Goal: Task Accomplishment & Management: Manage account settings

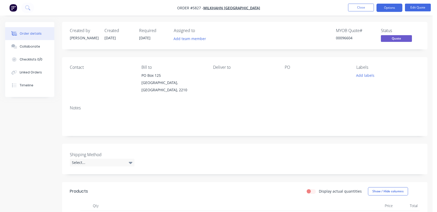
scroll to position [172, 0]
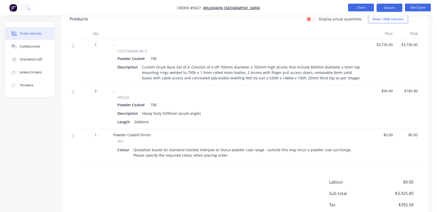
click at [357, 7] on button "Close" at bounding box center [361, 8] width 26 height 8
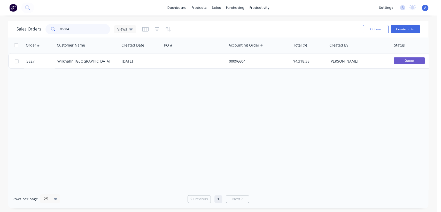
drag, startPoint x: 74, startPoint y: 29, endPoint x: 52, endPoint y: 25, distance: 21.8
click at [52, 25] on div "96604" at bounding box center [77, 29] width 65 height 10
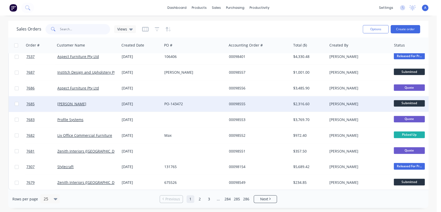
scroll to position [259, 0]
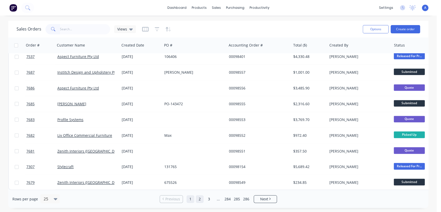
click at [200, 200] on link "2" at bounding box center [200, 199] width 8 height 8
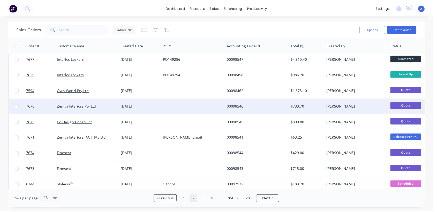
scroll to position [0, 0]
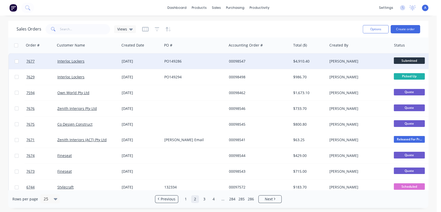
click at [187, 58] on div "PO149286" at bounding box center [194, 61] width 64 height 16
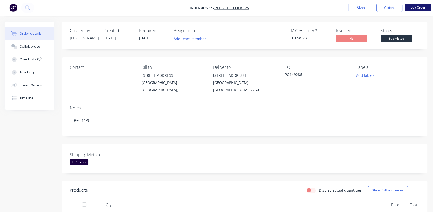
click at [418, 7] on button "Edit Order" at bounding box center [418, 8] width 26 height 8
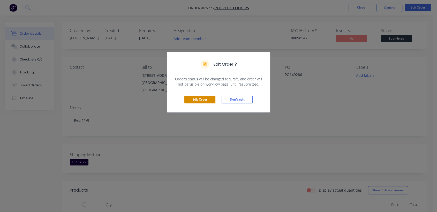
click at [197, 97] on button "Edit Order" at bounding box center [199, 100] width 31 height 8
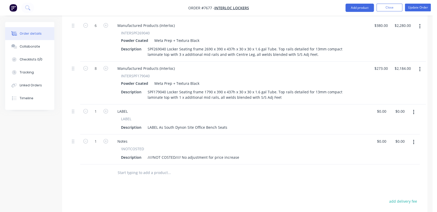
scroll to position [201, 0]
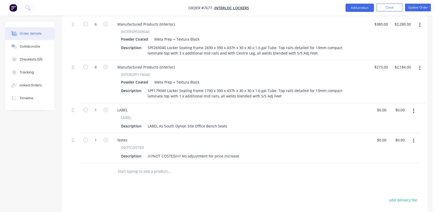
click at [412, 136] on button "button" at bounding box center [413, 140] width 12 height 9
click at [377, 182] on div "Delete" at bounding box center [395, 185] width 40 height 7
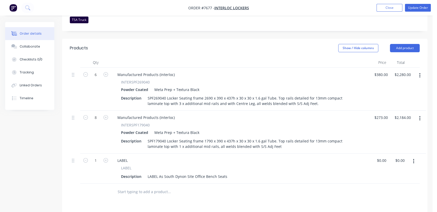
scroll to position [143, 0]
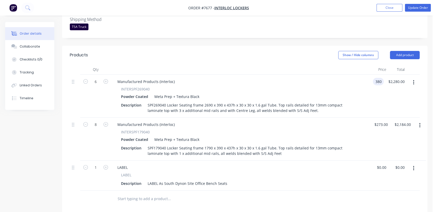
click at [383, 75] on div "6 Manufactured Products (Interloc) INTERSPF269040 Powder Coated Meta Prep + Tex…" at bounding box center [245, 96] width 350 height 43
type input "$479.00"
type input "$2,874.00"
click at [383, 121] on input "273" at bounding box center [382, 124] width 16 height 7
type input "$352.00"
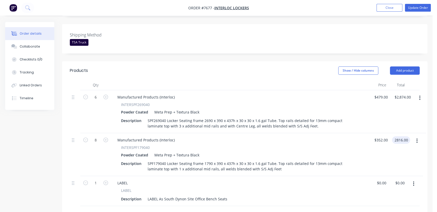
scroll to position [86, 0]
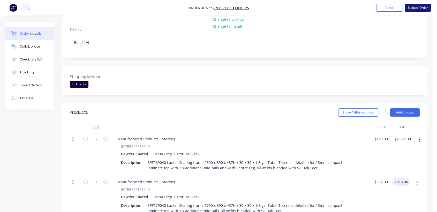
type input "$2,816.00"
click at [412, 5] on button "Update Order" at bounding box center [418, 8] width 26 height 8
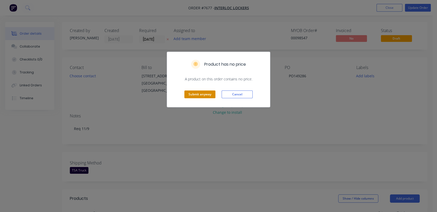
click at [205, 95] on button "Submit anyway" at bounding box center [199, 94] width 31 height 8
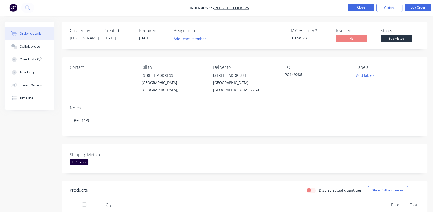
click at [356, 9] on button "Close" at bounding box center [361, 8] width 26 height 8
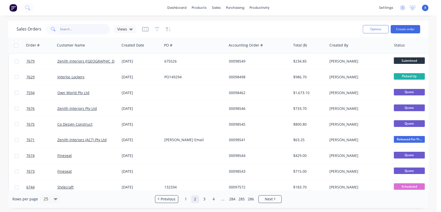
click at [78, 28] on input "text" at bounding box center [85, 29] width 50 height 10
type input "96604"
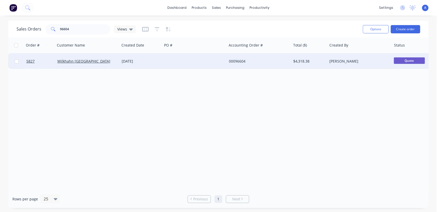
click at [166, 60] on div at bounding box center [194, 61] width 64 height 16
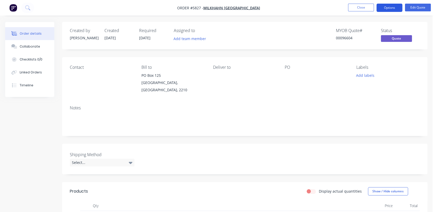
click at [391, 8] on button "Options" at bounding box center [389, 8] width 26 height 8
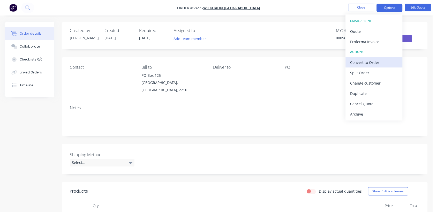
click at [368, 64] on div "Convert to Order" at bounding box center [374, 62] width 48 height 7
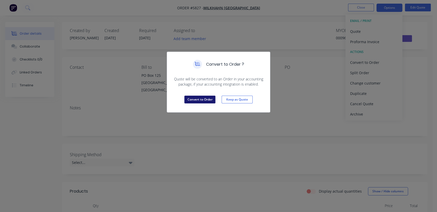
click at [193, 100] on button "Convert to Order" at bounding box center [199, 100] width 31 height 8
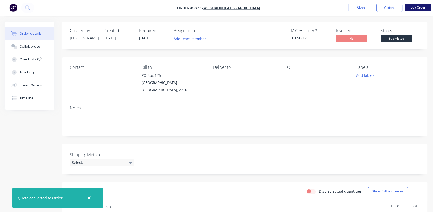
click at [412, 8] on button "Edit Order" at bounding box center [418, 8] width 26 height 8
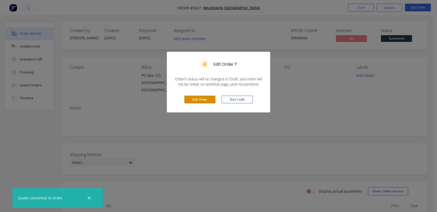
click at [198, 98] on button "Edit Order" at bounding box center [199, 100] width 31 height 8
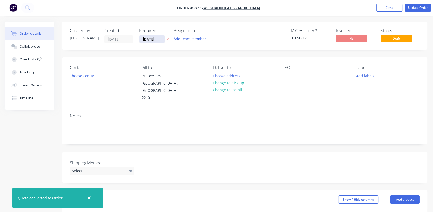
click at [160, 41] on input "[DATE]" at bounding box center [151, 39] width 25 height 8
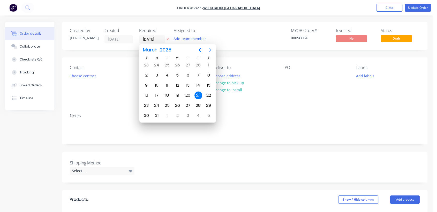
click at [210, 50] on icon "Next page" at bounding box center [210, 50] width 6 height 6
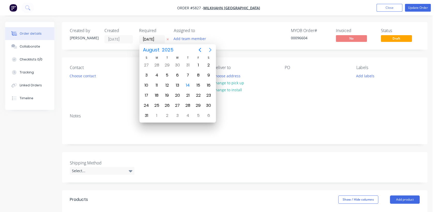
click at [210, 50] on icon "Next page" at bounding box center [210, 50] width 6 height 6
click at [177, 104] on div "31" at bounding box center [177, 106] width 8 height 8
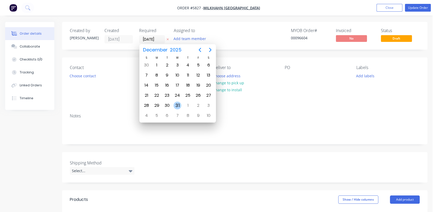
type input "[DATE]"
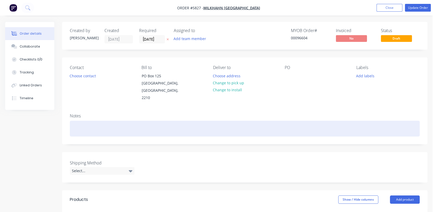
click at [111, 121] on div at bounding box center [245, 129] width 350 height 16
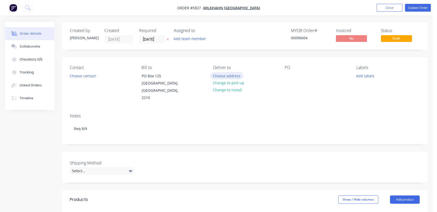
click at [225, 74] on button "Choose address" at bounding box center [226, 75] width 33 height 7
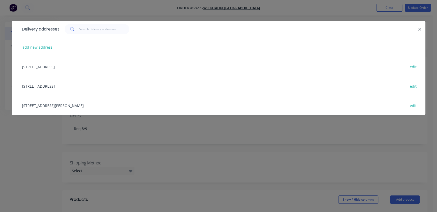
click at [83, 86] on div "[STREET_ADDRESS] edit" at bounding box center [218, 85] width 398 height 19
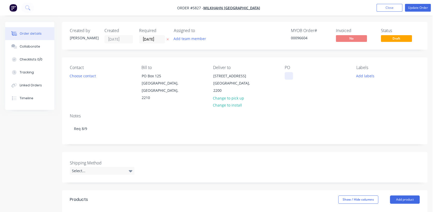
click at [289, 77] on div at bounding box center [289, 75] width 8 height 7
click at [119, 167] on div "Select..." at bounding box center [102, 171] width 65 height 8
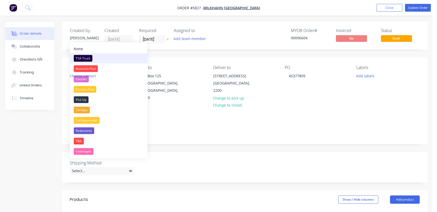
click at [90, 56] on div "TSA Truck" at bounding box center [83, 58] width 19 height 7
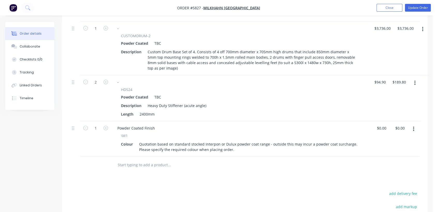
scroll to position [201, 0]
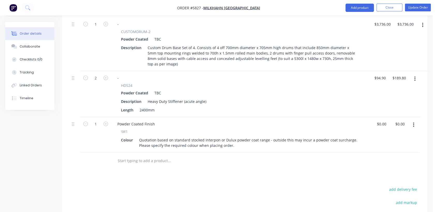
click at [415, 120] on button "button" at bounding box center [413, 124] width 12 height 9
click at [382, 166] on div "Delete" at bounding box center [395, 169] width 40 height 7
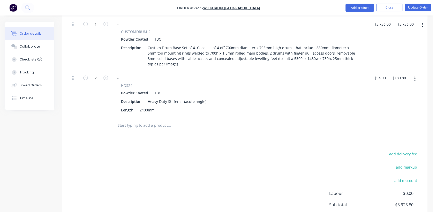
click at [148, 120] on input "text" at bounding box center [168, 125] width 103 height 10
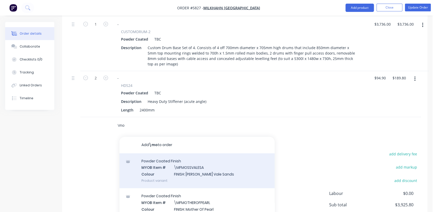
scroll to position [57, 0]
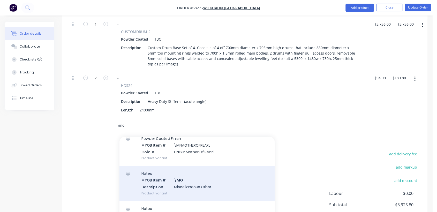
type input "\mo"
click at [195, 170] on div "Notes MYOB Item # \MO Description Miscellaneous Other Product variant" at bounding box center [196, 183] width 155 height 35
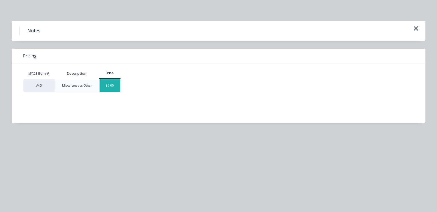
click at [115, 84] on div "$0.00" at bounding box center [109, 85] width 21 height 13
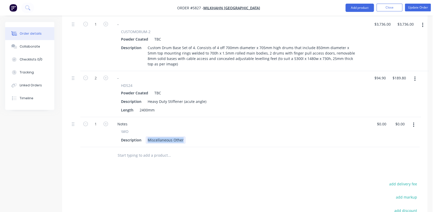
drag, startPoint x: 145, startPoint y: 128, endPoint x: 234, endPoint y: 131, distance: 88.7
click at [234, 136] on div "Description Miscellaneous Other" at bounding box center [239, 139] width 241 height 7
type input "$0.00"
click at [158, 150] on input "text" at bounding box center [168, 155] width 103 height 10
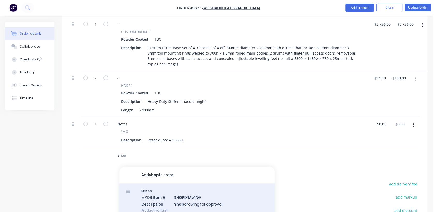
type input "shop"
click at [202, 183] on div "Notes MYOB Item # SHOP DRAWING Description Shop drawing for approval Product va…" at bounding box center [196, 200] width 155 height 35
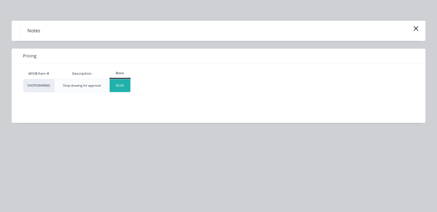
click at [118, 87] on div "$0.00" at bounding box center [120, 85] width 21 height 13
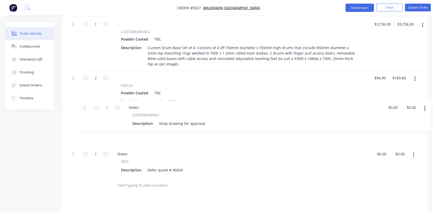
drag, startPoint x: 73, startPoint y: 141, endPoint x: 86, endPoint y: 107, distance: 35.8
click at [86, 107] on div "1 - CUSTOMDRUM-2 Powder Coated TBC Description Custom Drum Base Set of 4. Consi…" at bounding box center [245, 97] width 350 height 160
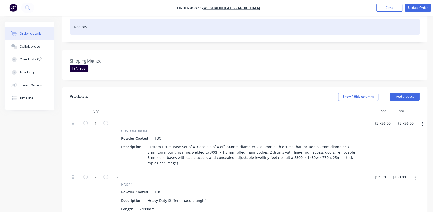
scroll to position [115, 0]
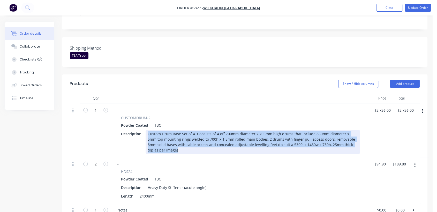
drag, startPoint x: 358, startPoint y: 136, endPoint x: 147, endPoint y: 126, distance: 211.1
click at [147, 130] on div "Custom Drum Base Set of 4. Consists of 4 off 700mm diameter x 705mm high drums …" at bounding box center [253, 142] width 214 height 24
copy div "Custom Drum Base Set of 4. Consists of 4 off 700mm diameter x 705mm high drums …"
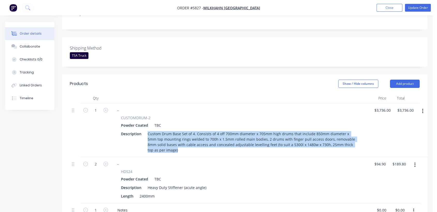
click at [424, 106] on button "button" at bounding box center [422, 110] width 12 height 9
click at [398, 121] on div "Edit" at bounding box center [404, 124] width 40 height 7
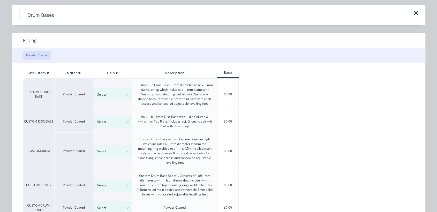
scroll to position [33, 0]
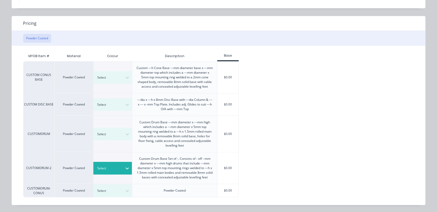
click at [122, 166] on div at bounding box center [126, 168] width 9 height 8
type input "matt"
click at [226, 167] on div "$0.00" at bounding box center [227, 168] width 21 height 32
type input "$0.00"
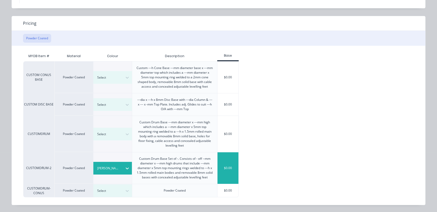
type input "$0.00"
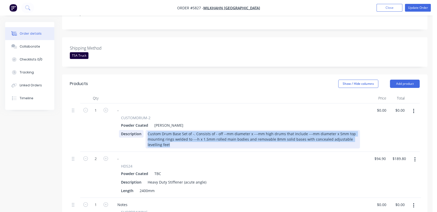
drag, startPoint x: 174, startPoint y: 137, endPoint x: 142, endPoint y: 126, distance: 33.2
click at [142, 130] on div "Description Custom Drum Base Set of -. Consists of - off --mm diameter x ---mm …" at bounding box center [239, 139] width 241 height 18
paste div
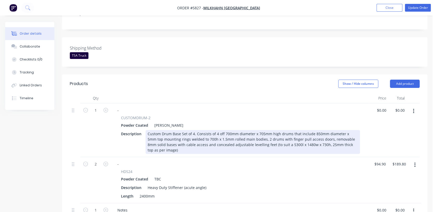
click at [225, 130] on div "Custom Drum Base Set of 4. Consists of 4 off 700mm diameter x 705mm high drums …" at bounding box center [253, 142] width 214 height 24
click at [313, 130] on div "Custom Drum Base Set of 4. Consists of 4 off 800mm diameter x 705mm high drums …" at bounding box center [253, 142] width 214 height 24
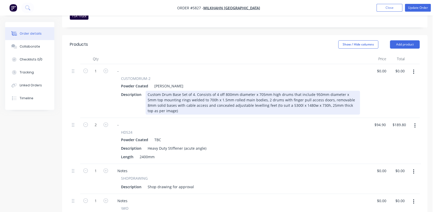
scroll to position [172, 0]
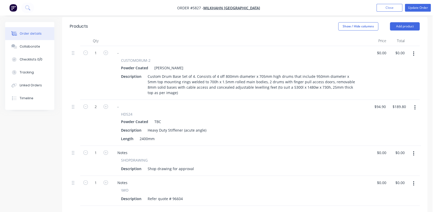
click at [413, 103] on button "button" at bounding box center [415, 107] width 12 height 9
click at [384, 117] on div "Edit" at bounding box center [396, 120] width 40 height 7
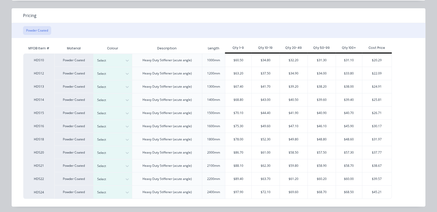
scroll to position [42, 0]
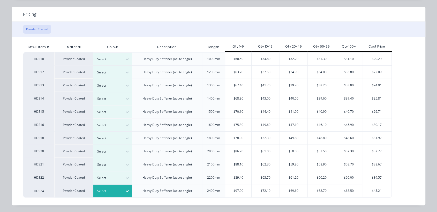
click at [126, 189] on icon at bounding box center [127, 190] width 5 height 5
type input "matt"
click at [237, 188] on div "$97.90" at bounding box center [238, 190] width 26 height 13
type input "$97.90"
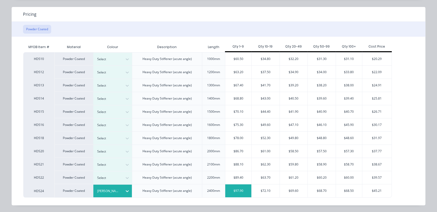
type input "$195.80"
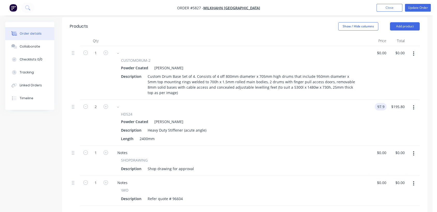
click at [383, 103] on input "97.9" at bounding box center [382, 106] width 10 height 7
type input "$94.90"
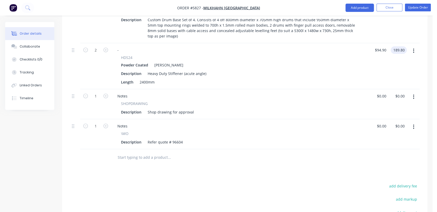
scroll to position [229, 0]
type input "$189.80"
click at [155, 151] on input "text" at bounding box center [168, 156] width 103 height 10
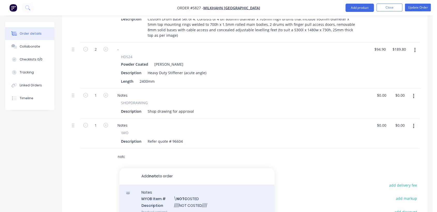
type input "notc"
click at [193, 185] on div "Notes MYOB Item # \ NOTC OSTED Description ////NOT COSTED//// Product variant" at bounding box center [196, 202] width 155 height 35
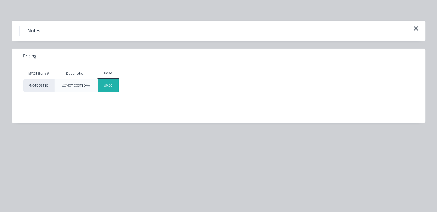
click at [109, 84] on div "$0.00" at bounding box center [108, 85] width 21 height 13
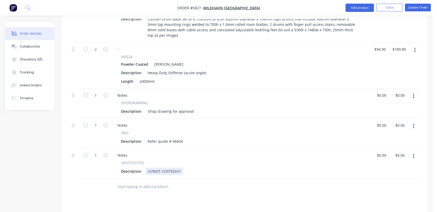
click at [182, 167] on div "Description ////NOT COSTED////" at bounding box center [239, 170] width 241 height 7
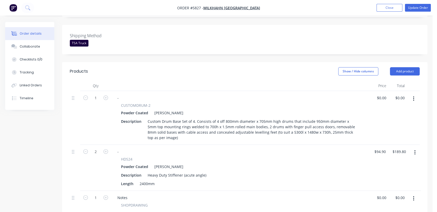
scroll to position [115, 0]
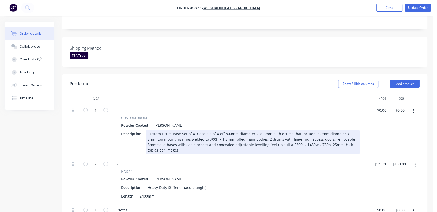
type input "$0.00"
click at [359, 137] on div "Custom Drum Base Set of 4. Consists of 4 off 800mm diameter x 705mm high drums …" at bounding box center [253, 142] width 214 height 24
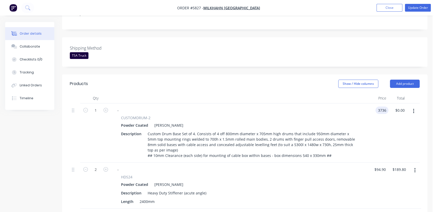
type input "$3,736.00"
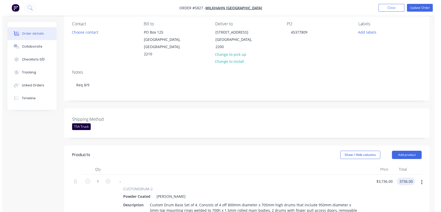
scroll to position [0, 0]
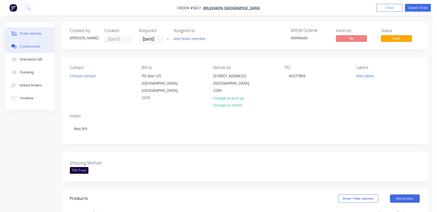
type input "$3,736.00"
click at [26, 44] on button "Collaborate" at bounding box center [29, 46] width 49 height 13
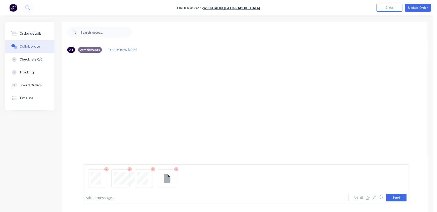
click at [396, 196] on button "Send" at bounding box center [396, 198] width 20 height 8
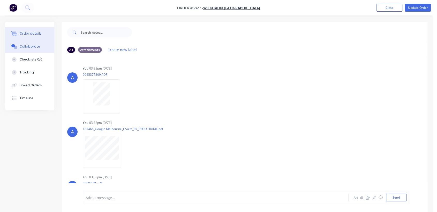
click at [35, 30] on button "Order details" at bounding box center [29, 33] width 49 height 13
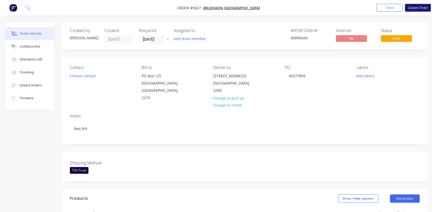
click at [414, 7] on button "Update Order" at bounding box center [418, 8] width 26 height 8
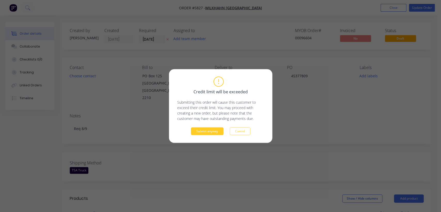
click at [212, 132] on button "Submit anyway" at bounding box center [207, 131] width 33 height 8
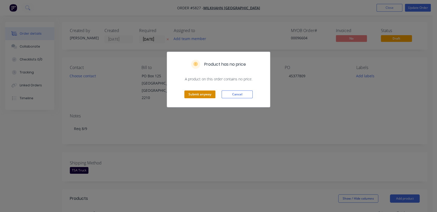
click at [207, 97] on button "Submit anyway" at bounding box center [199, 94] width 31 height 8
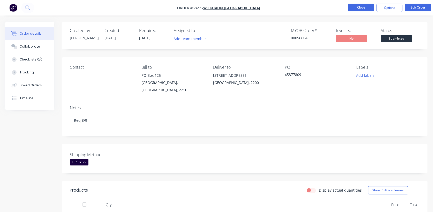
click at [361, 4] on button "Close" at bounding box center [361, 8] width 26 height 8
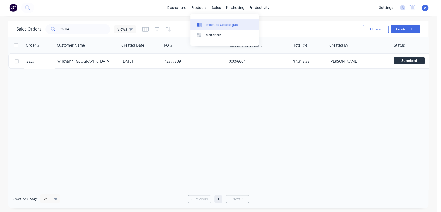
click at [211, 24] on div "Product Catalogue" at bounding box center [222, 24] width 32 height 5
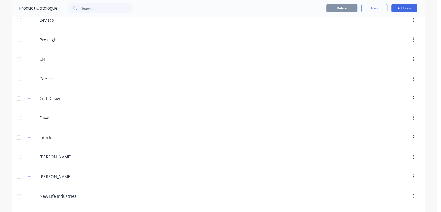
scroll to position [172, 0]
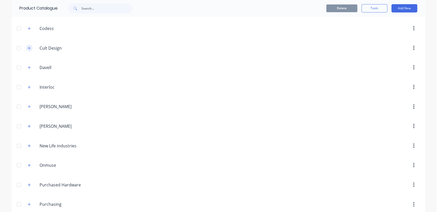
click at [28, 47] on icon "button" at bounding box center [29, 48] width 3 height 4
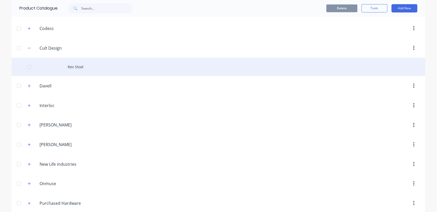
click at [83, 63] on div "Rev Stool" at bounding box center [219, 67] width 414 height 18
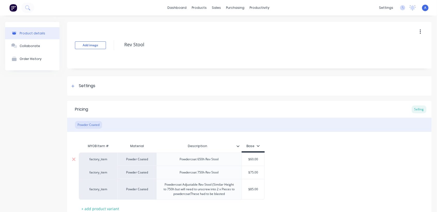
click at [105, 160] on div "factory_item" at bounding box center [98, 159] width 28 height 5
type input "c"
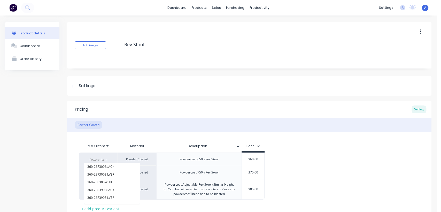
click at [230, 65] on div "Add image Rev Stool" at bounding box center [249, 45] width 364 height 47
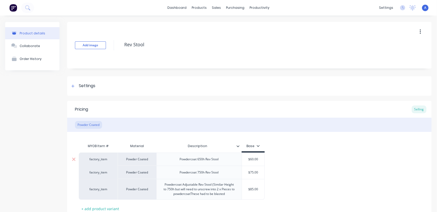
click at [103, 156] on div "factory_item" at bounding box center [98, 158] width 39 height 13
click at [103, 158] on div "factory_item" at bounding box center [98, 159] width 28 height 5
type input "pco"
click at [165, 101] on div "Pricing Selling" at bounding box center [249, 109] width 364 height 17
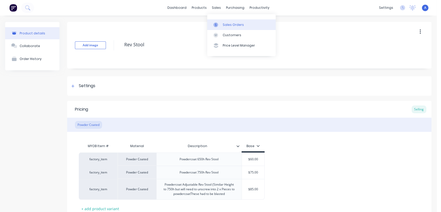
click at [225, 23] on div "Sales Orders" at bounding box center [233, 24] width 21 height 5
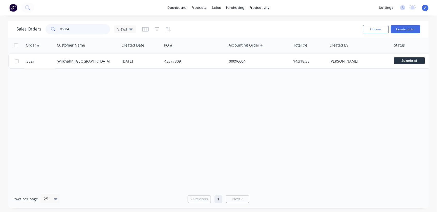
drag, startPoint x: 72, startPoint y: 31, endPoint x: 44, endPoint y: 28, distance: 28.4
click at [45, 28] on div "96604" at bounding box center [77, 29] width 65 height 10
type input "6525"
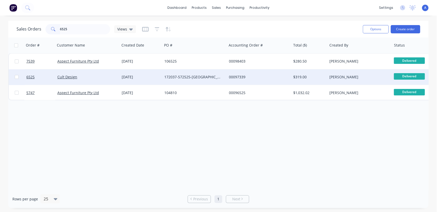
click at [185, 75] on div "172037-572525-[GEOGRAPHIC_DATA]" at bounding box center [192, 76] width 57 height 5
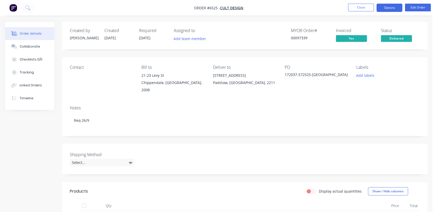
click at [382, 7] on button "Options" at bounding box center [389, 8] width 26 height 8
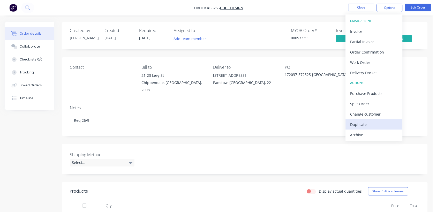
click at [372, 121] on div "Duplicate" at bounding box center [374, 124] width 48 height 7
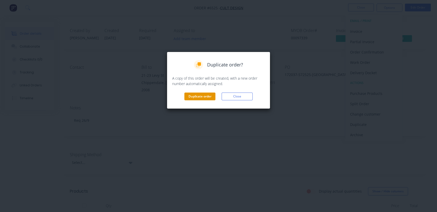
click at [204, 97] on button "Duplicate order" at bounding box center [199, 97] width 31 height 8
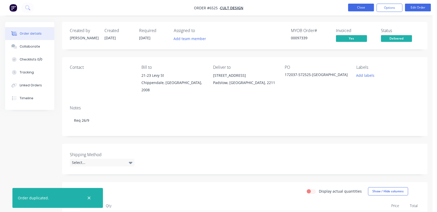
click at [351, 7] on button "Close" at bounding box center [361, 8] width 26 height 8
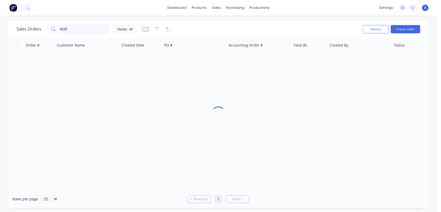
drag, startPoint x: 74, startPoint y: 29, endPoint x: 56, endPoint y: 26, distance: 17.8
click at [56, 26] on div "6525" at bounding box center [77, 29] width 65 height 10
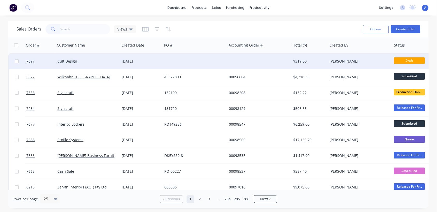
click at [173, 57] on div at bounding box center [194, 61] width 64 height 16
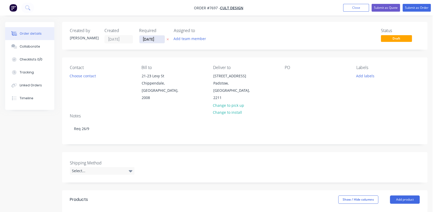
click at [158, 36] on input "[DATE]" at bounding box center [151, 39] width 25 height 8
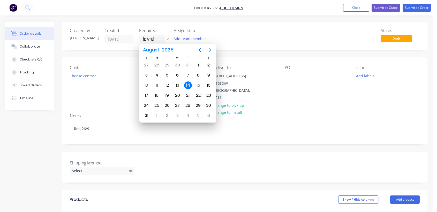
click at [210, 47] on icon "Next page" at bounding box center [210, 50] width 6 height 6
click at [177, 103] on div "31" at bounding box center [177, 106] width 8 height 8
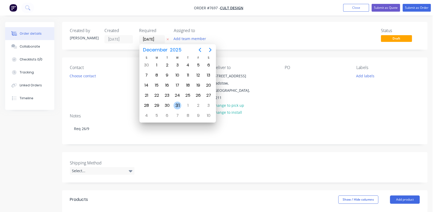
type input "[DATE]"
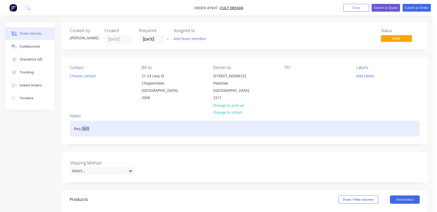
drag, startPoint x: 97, startPoint y: 120, endPoint x: 82, endPoint y: 118, distance: 14.6
click at [82, 121] on div "Req 26/9" at bounding box center [245, 129] width 350 height 16
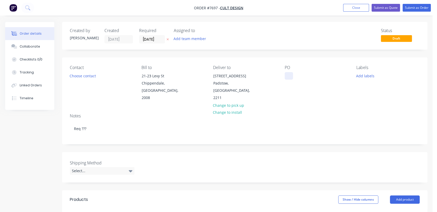
click at [291, 76] on div at bounding box center [289, 75] width 8 height 7
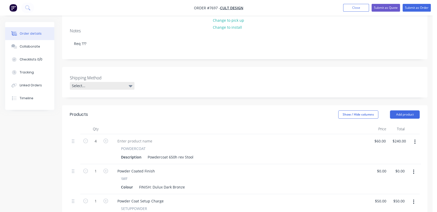
scroll to position [86, 0]
click at [118, 81] on div "Select..." at bounding box center [102, 85] width 65 height 8
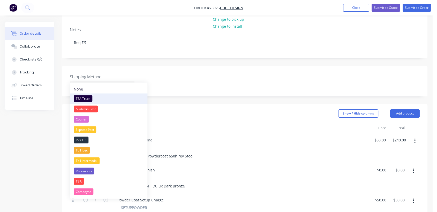
click at [84, 96] on div "TSA Truck" at bounding box center [83, 98] width 19 height 7
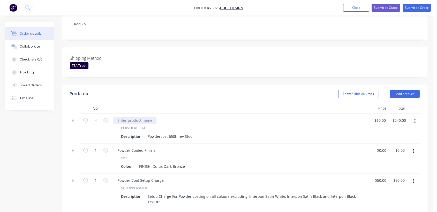
scroll to position [115, 0]
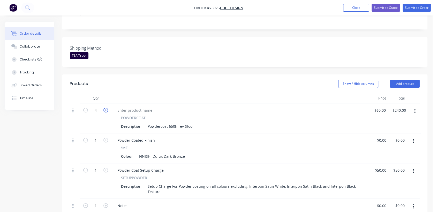
click at [104, 108] on icon "button" at bounding box center [105, 110] width 5 height 5
type input "5"
type input "$300.00"
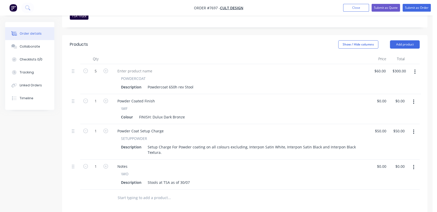
scroll to position [172, 0]
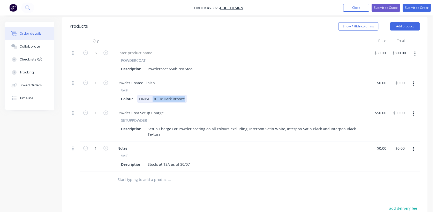
drag, startPoint x: 183, startPoint y: 91, endPoint x: 153, endPoint y: 89, distance: 30.1
click at [153, 95] on div "FINISH: Dulux Dark Bronze" at bounding box center [162, 98] width 50 height 7
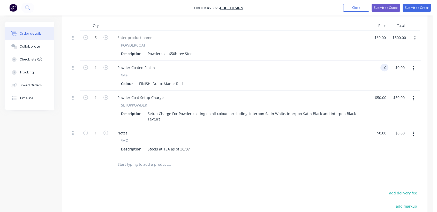
scroll to position [201, 0]
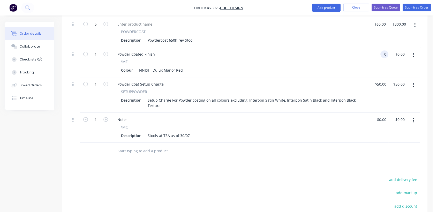
type input "$0.00"
click at [413, 116] on button "button" at bounding box center [413, 120] width 12 height 9
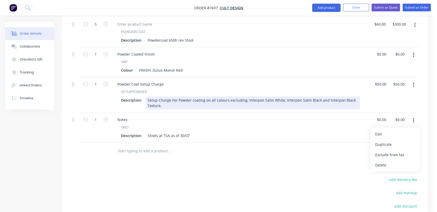
drag, startPoint x: 386, startPoint y: 156, endPoint x: 291, endPoint y: 97, distance: 111.2
click at [385, 161] on div "Delete" at bounding box center [395, 164] width 40 height 7
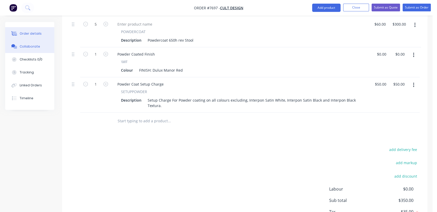
click at [29, 46] on div "Collaborate" at bounding box center [30, 46] width 20 height 5
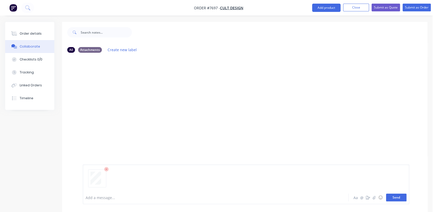
click at [400, 195] on button "Send" at bounding box center [396, 198] width 20 height 8
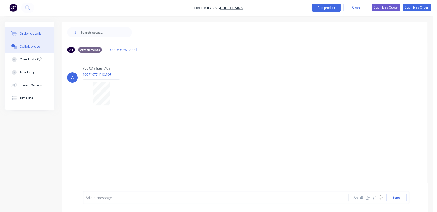
click at [37, 33] on div "Order details" at bounding box center [31, 33] width 22 height 5
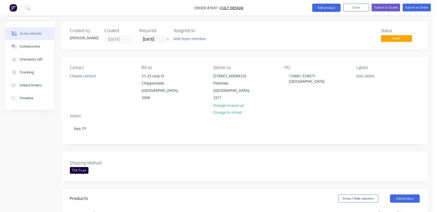
type input "$60.00"
type input "$300.00"
type input "$50.00"
drag, startPoint x: 426, startPoint y: 7, endPoint x: 163, endPoint y: 67, distance: 270.0
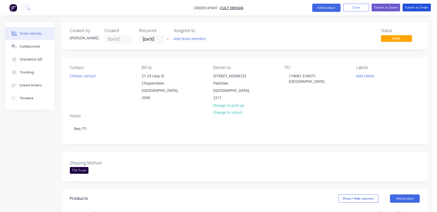
click at [426, 7] on button "Submit as Order" at bounding box center [416, 8] width 28 height 8
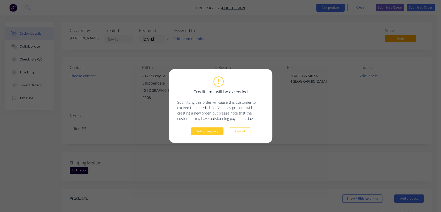
click at [208, 130] on button "Submit anyway" at bounding box center [207, 131] width 33 height 8
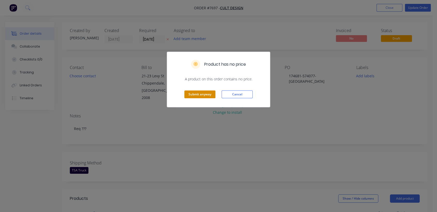
click at [204, 93] on button "Submit anyway" at bounding box center [199, 94] width 31 height 8
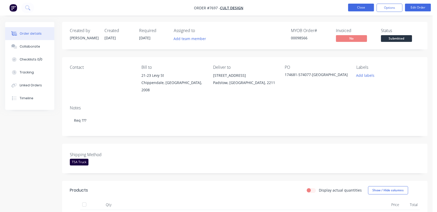
click at [362, 4] on button "Close" at bounding box center [361, 8] width 26 height 8
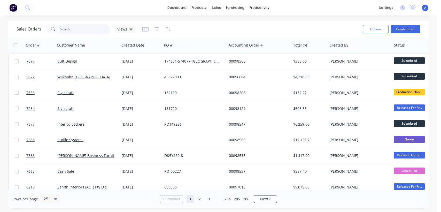
click at [79, 27] on input "text" at bounding box center [85, 29] width 50 height 10
type input "9"
type input "34919"
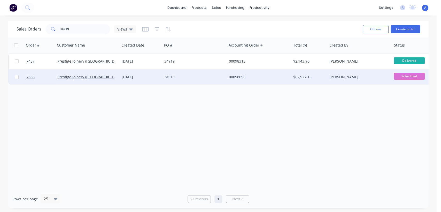
click at [179, 76] on div "34919" at bounding box center [192, 76] width 57 height 5
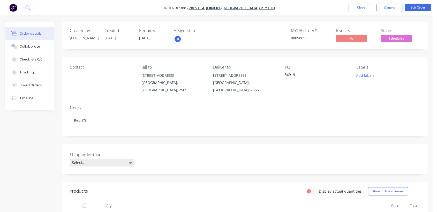
click at [121, 159] on div "Select..." at bounding box center [102, 163] width 65 height 8
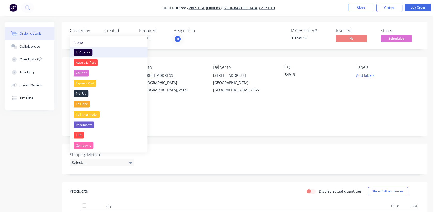
click at [88, 51] on div "TSA Truck" at bounding box center [83, 52] width 19 height 7
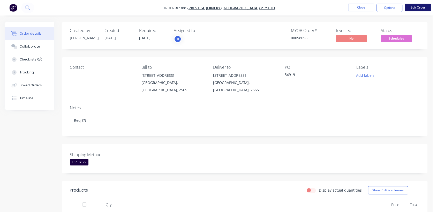
click at [416, 8] on button "Edit Order" at bounding box center [418, 8] width 26 height 8
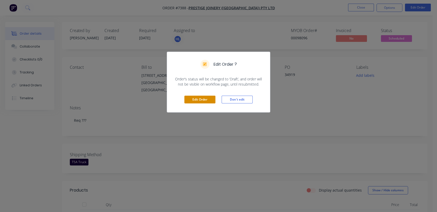
click at [195, 100] on button "Edit Order" at bounding box center [199, 100] width 31 height 8
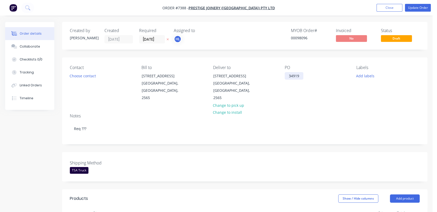
click at [298, 77] on div "34919" at bounding box center [294, 75] width 19 height 7
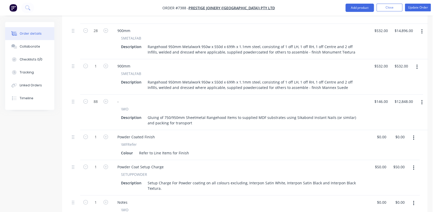
scroll to position [229, 0]
click at [31, 46] on div "Collaborate" at bounding box center [30, 46] width 20 height 5
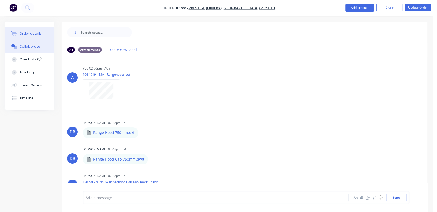
click at [35, 36] on div "Order details" at bounding box center [31, 33] width 22 height 5
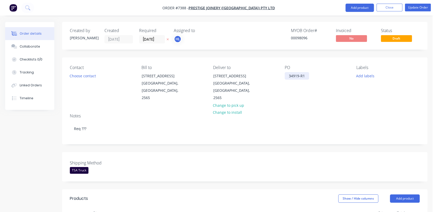
click at [305, 75] on div "34919-R1" at bounding box center [297, 75] width 24 height 7
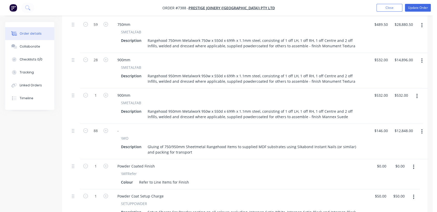
scroll to position [57, 0]
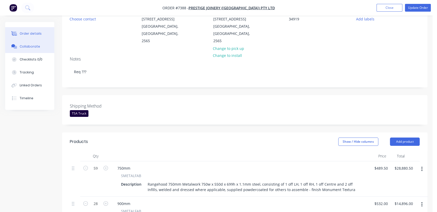
click at [34, 48] on div "Collaborate" at bounding box center [30, 46] width 20 height 5
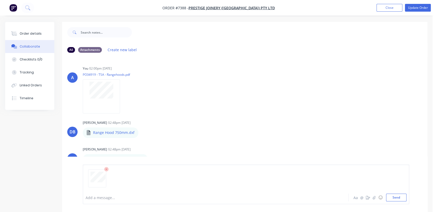
click at [99, 197] on div at bounding box center [206, 197] width 240 height 5
click at [398, 197] on button "Send" at bounding box center [396, 198] width 20 height 8
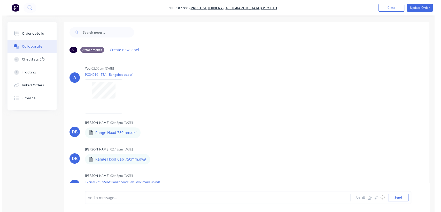
scroll to position [87, 0]
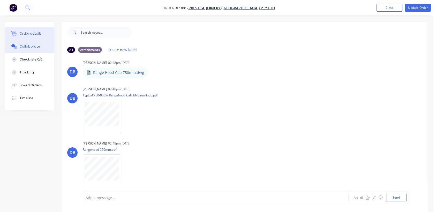
click at [35, 29] on button "Order details" at bounding box center [29, 33] width 49 height 13
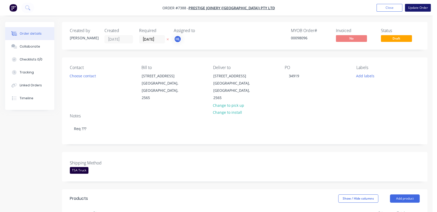
click at [419, 7] on button "Update Order" at bounding box center [418, 8] width 26 height 8
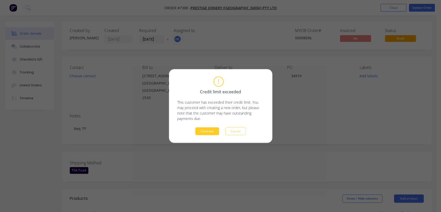
click at [208, 133] on button "Continue" at bounding box center [207, 131] width 24 height 8
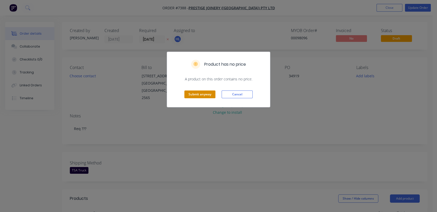
click at [202, 96] on button "Submit anyway" at bounding box center [199, 94] width 31 height 8
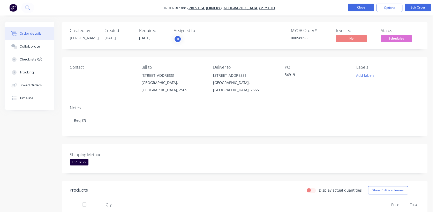
click at [366, 8] on button "Close" at bounding box center [361, 8] width 26 height 8
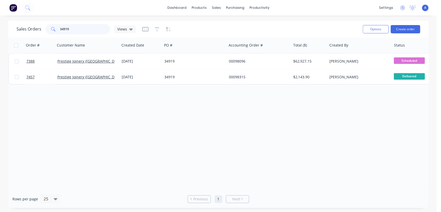
drag, startPoint x: 71, startPoint y: 27, endPoint x: 46, endPoint y: 28, distance: 24.6
click at [46, 28] on div "34919" at bounding box center [77, 29] width 65 height 10
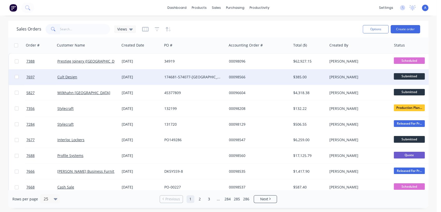
click at [176, 74] on div "174681-574077-[GEOGRAPHIC_DATA]" at bounding box center [192, 76] width 57 height 5
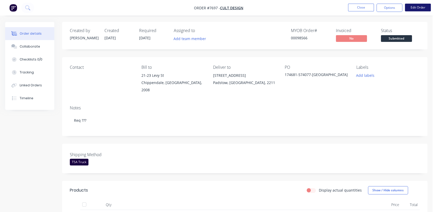
click at [416, 7] on button "Edit Order" at bounding box center [418, 8] width 26 height 8
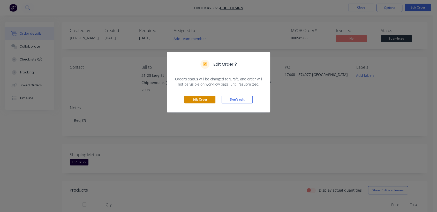
drag, startPoint x: 205, startPoint y: 102, endPoint x: 181, endPoint y: 101, distance: 23.8
click at [204, 102] on button "Edit Order" at bounding box center [199, 100] width 31 height 8
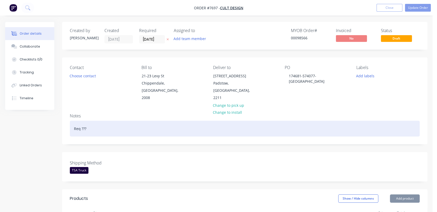
click at [95, 121] on div "Req ???" at bounding box center [245, 129] width 350 height 16
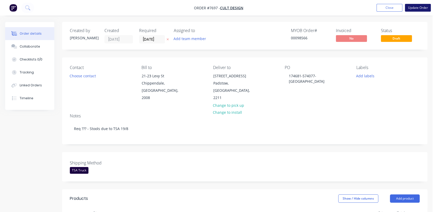
click at [420, 7] on button "Update Order" at bounding box center [418, 8] width 26 height 8
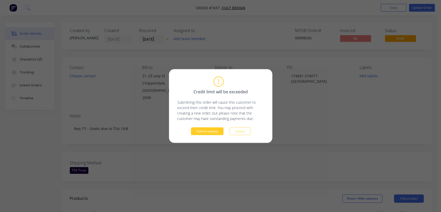
click at [211, 131] on button "Submit anyway" at bounding box center [207, 131] width 33 height 8
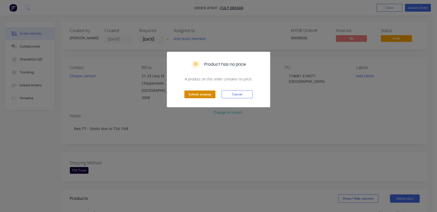
click at [195, 93] on button "Submit anyway" at bounding box center [199, 94] width 31 height 8
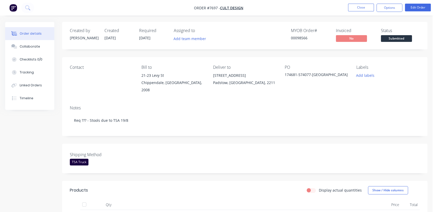
click at [372, 2] on nav "Order #7697 - Cult Design Close Options Edit Order" at bounding box center [218, 8] width 437 height 16
click at [363, 8] on button "Close" at bounding box center [361, 8] width 26 height 8
